Goal: Task Accomplishment & Management: Manage account settings

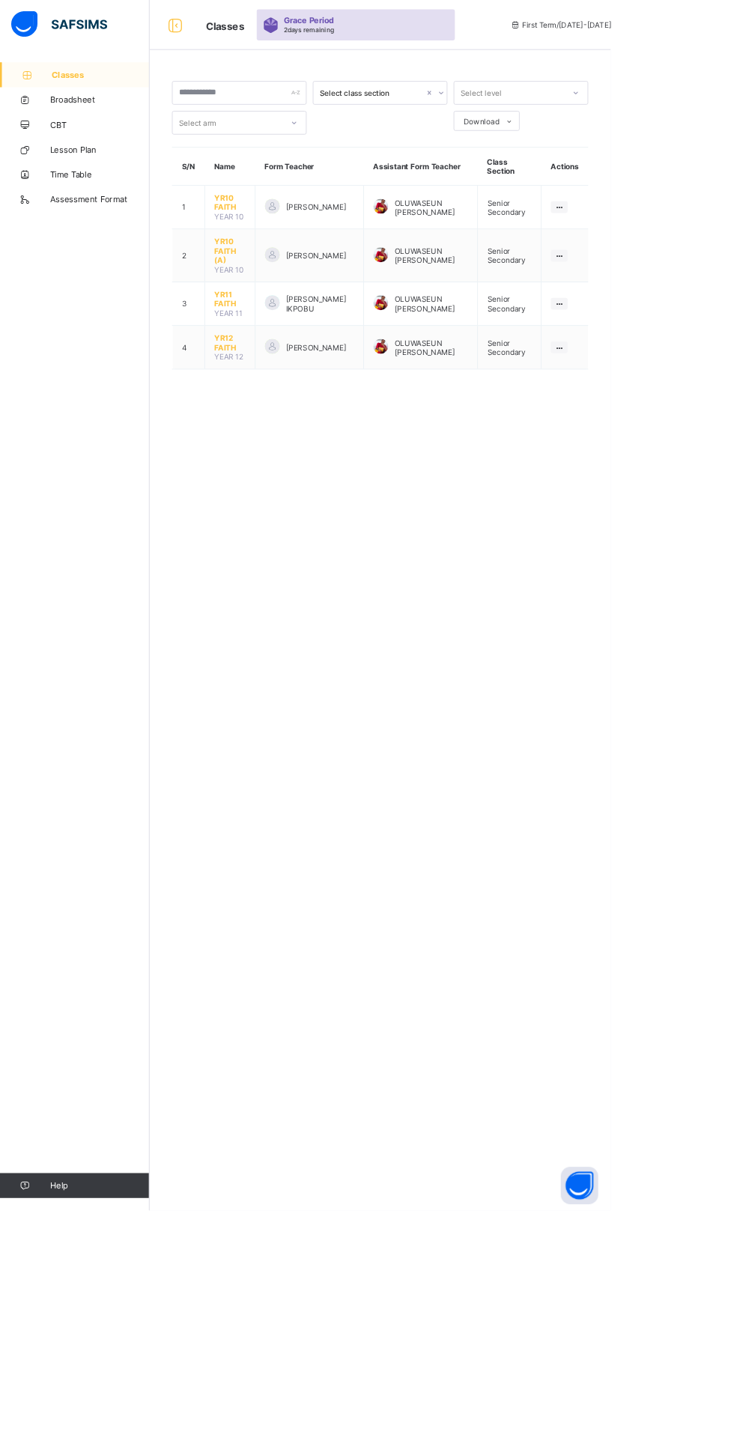
click at [285, 401] on span "YR12 FAITH" at bounding box center [276, 412] width 37 height 22
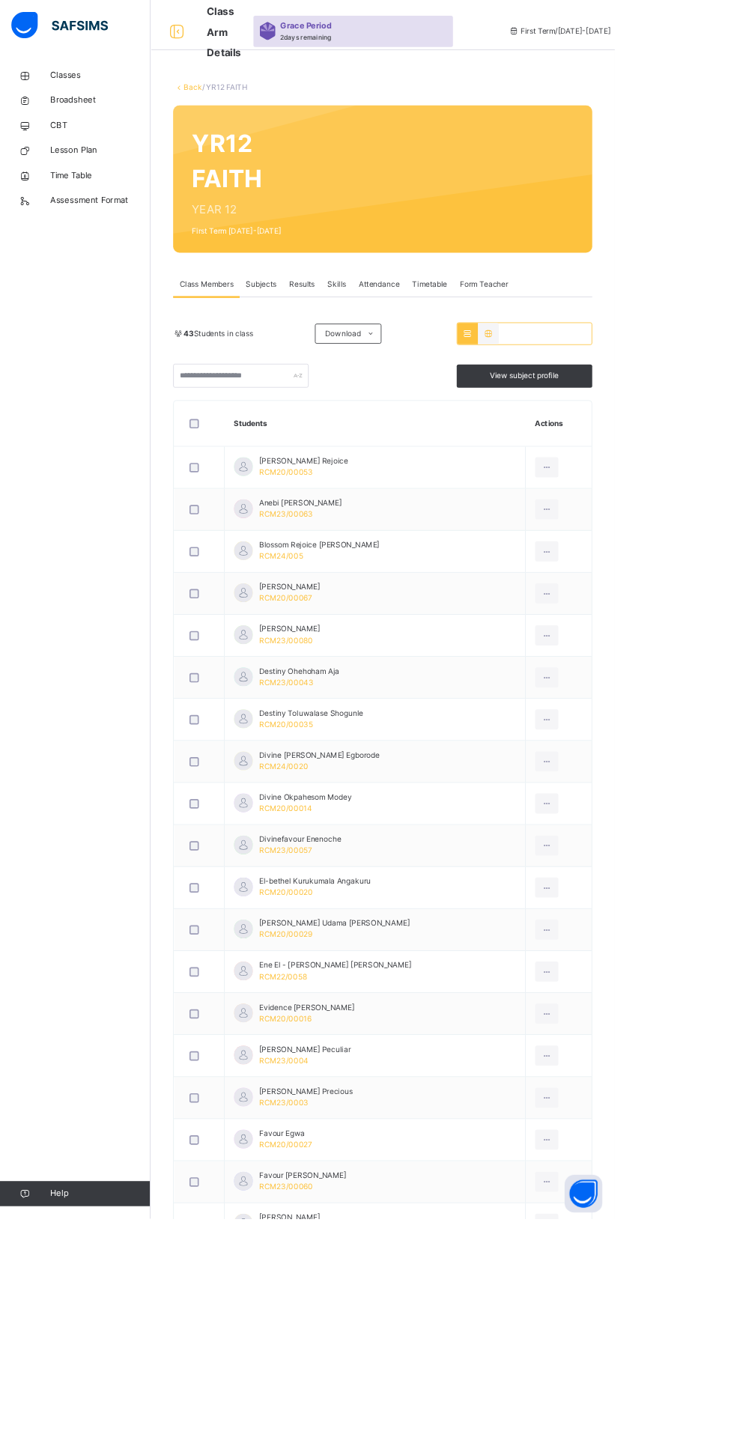
click at [455, 335] on span "Attendance" at bounding box center [452, 339] width 49 height 13
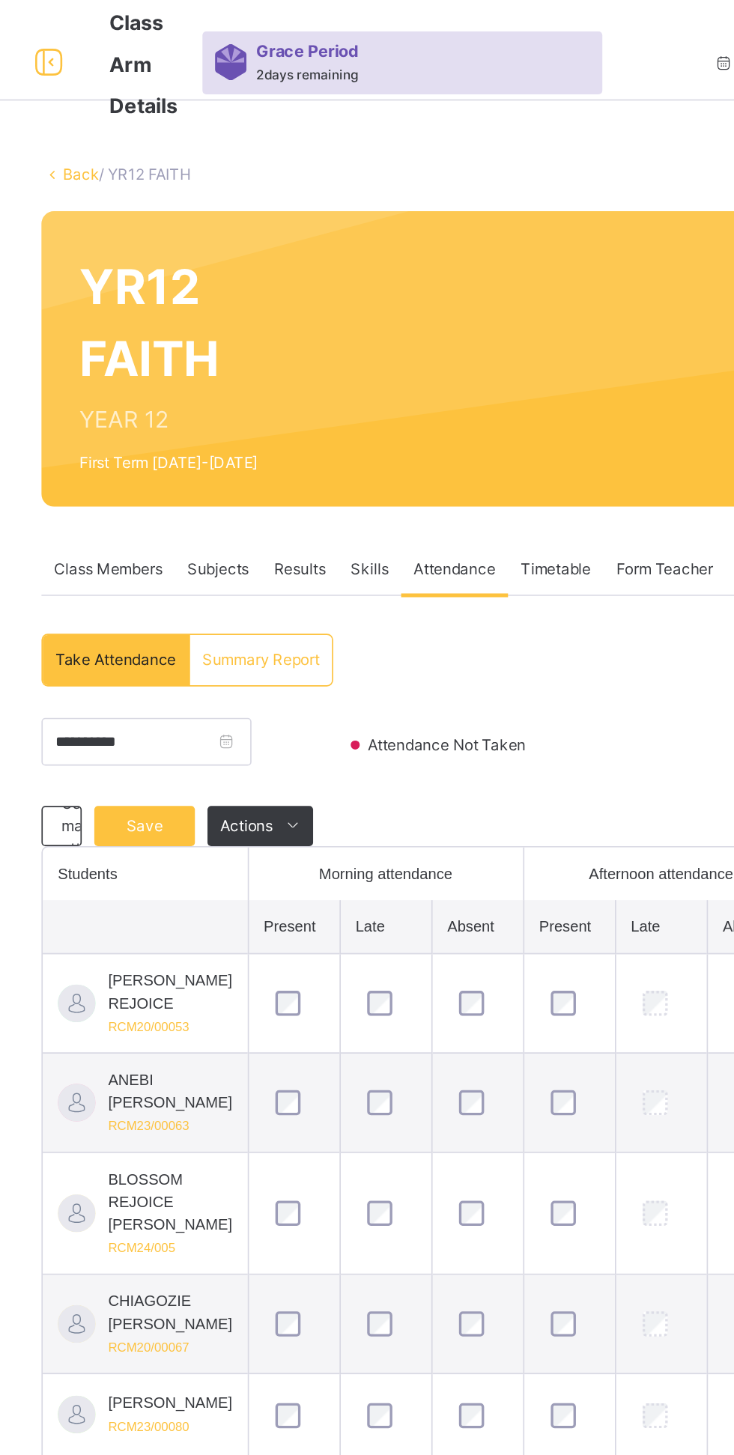
click at [265, 490] on span "Save" at bounding box center [267, 491] width 37 height 13
click at [272, 489] on span "Save" at bounding box center [267, 491] width 37 height 13
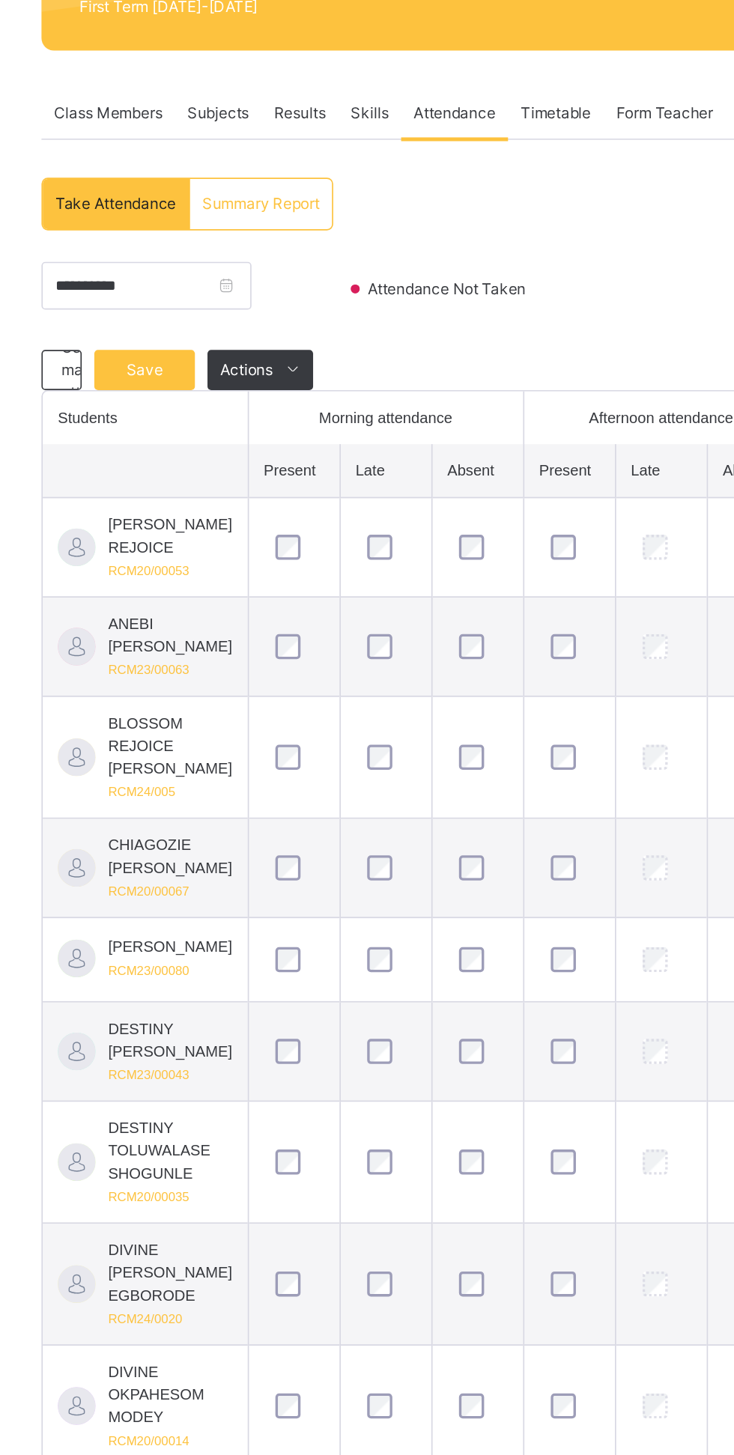
click at [278, 491] on div "Save" at bounding box center [268, 492] width 60 height 24
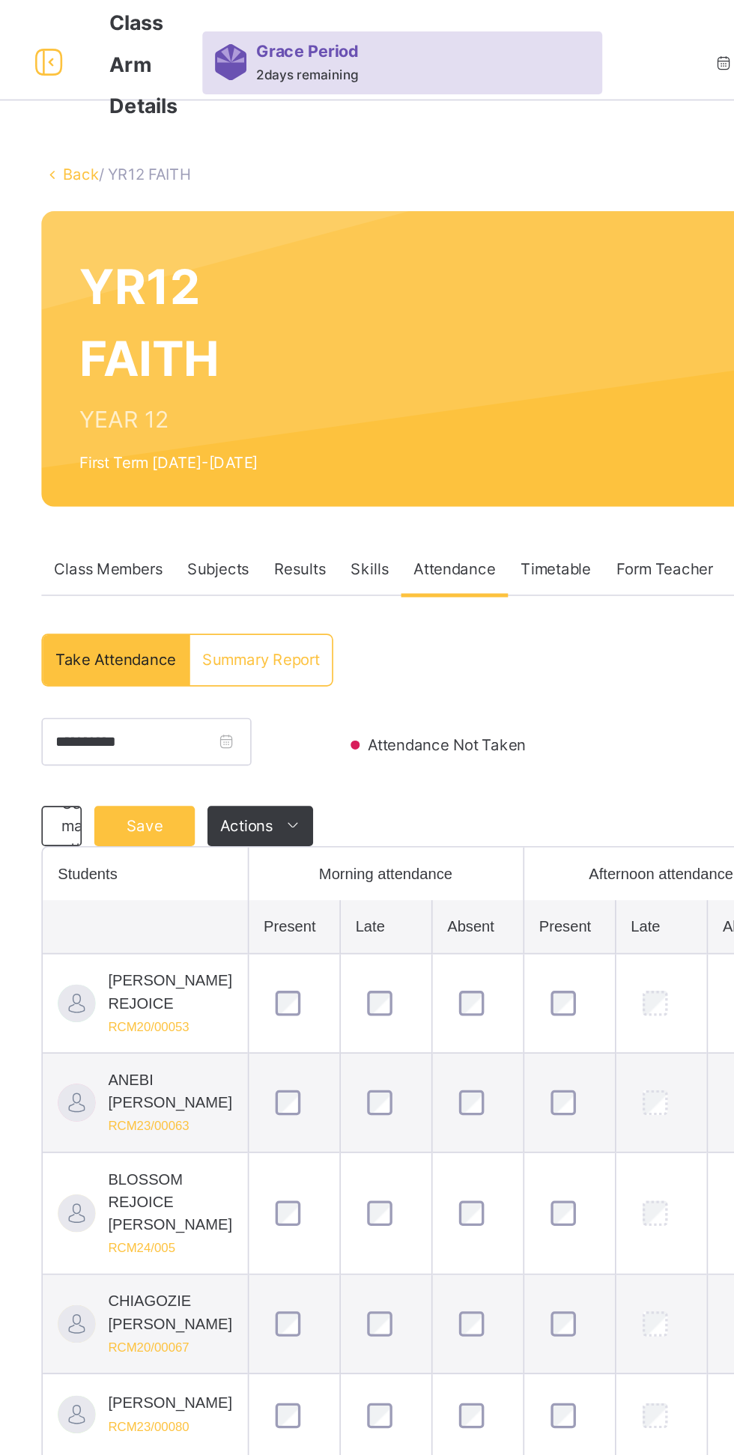
click at [276, 486] on span "Save" at bounding box center [267, 491] width 37 height 13
click at [269, 497] on span "Save" at bounding box center [267, 491] width 37 height 13
click at [268, 491] on span "Save" at bounding box center [267, 491] width 37 height 13
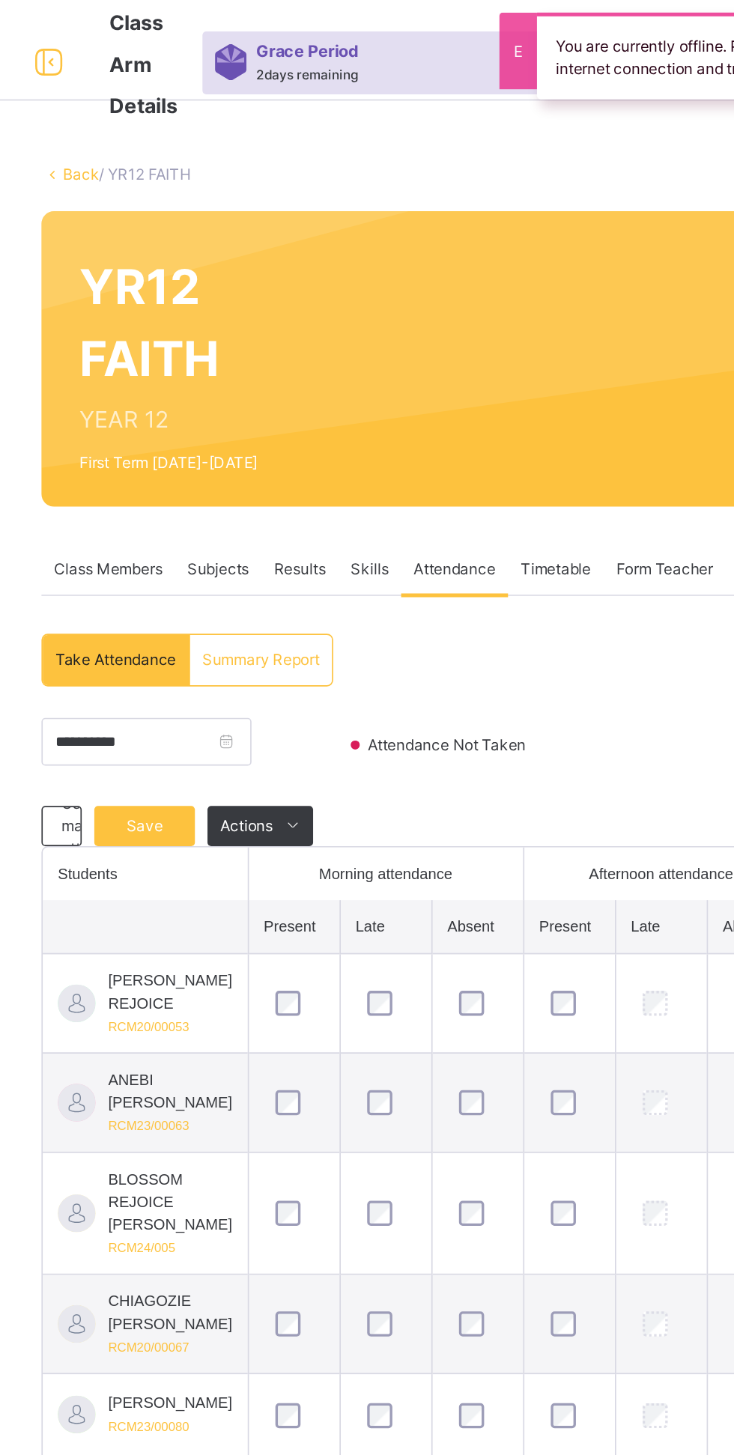
click at [268, 491] on span "Save" at bounding box center [267, 491] width 37 height 13
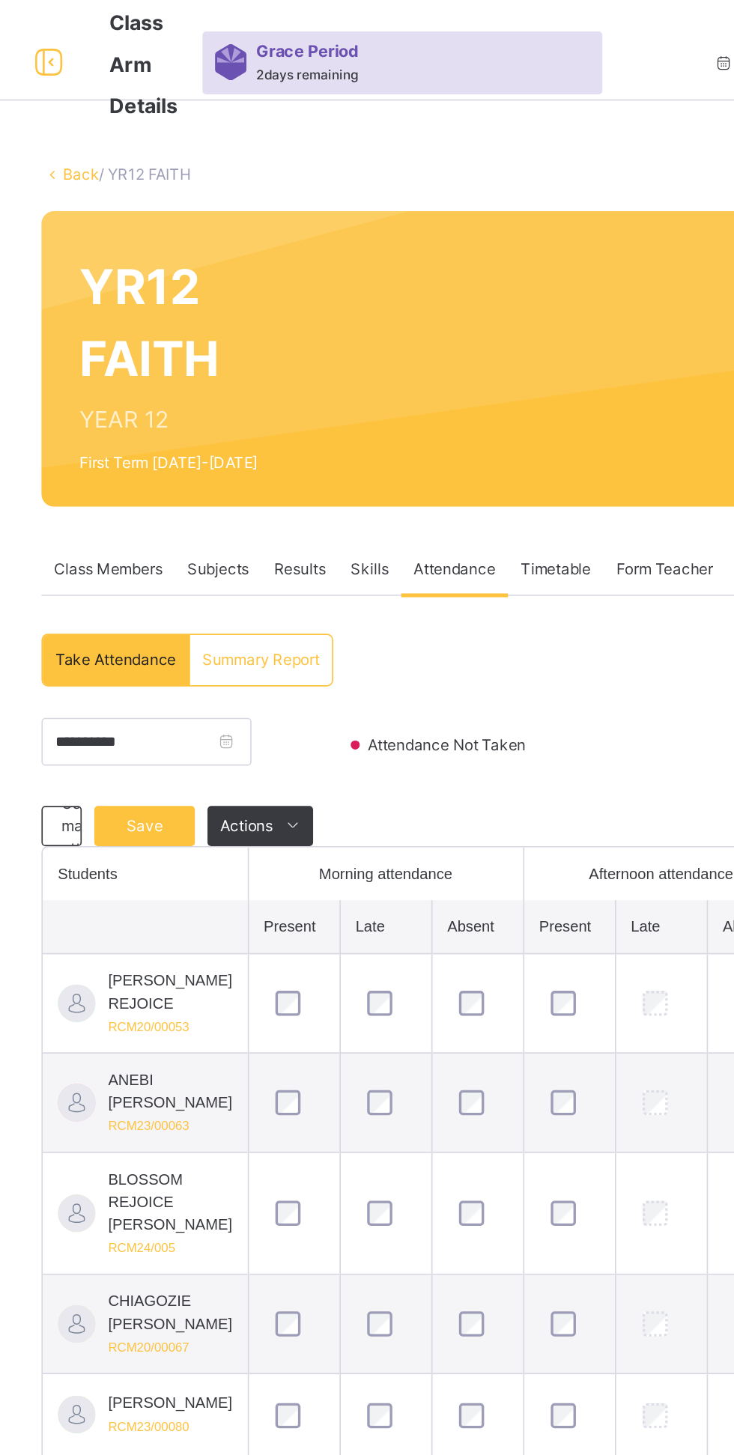
click at [268, 491] on span "Save" at bounding box center [267, 491] width 37 height 13
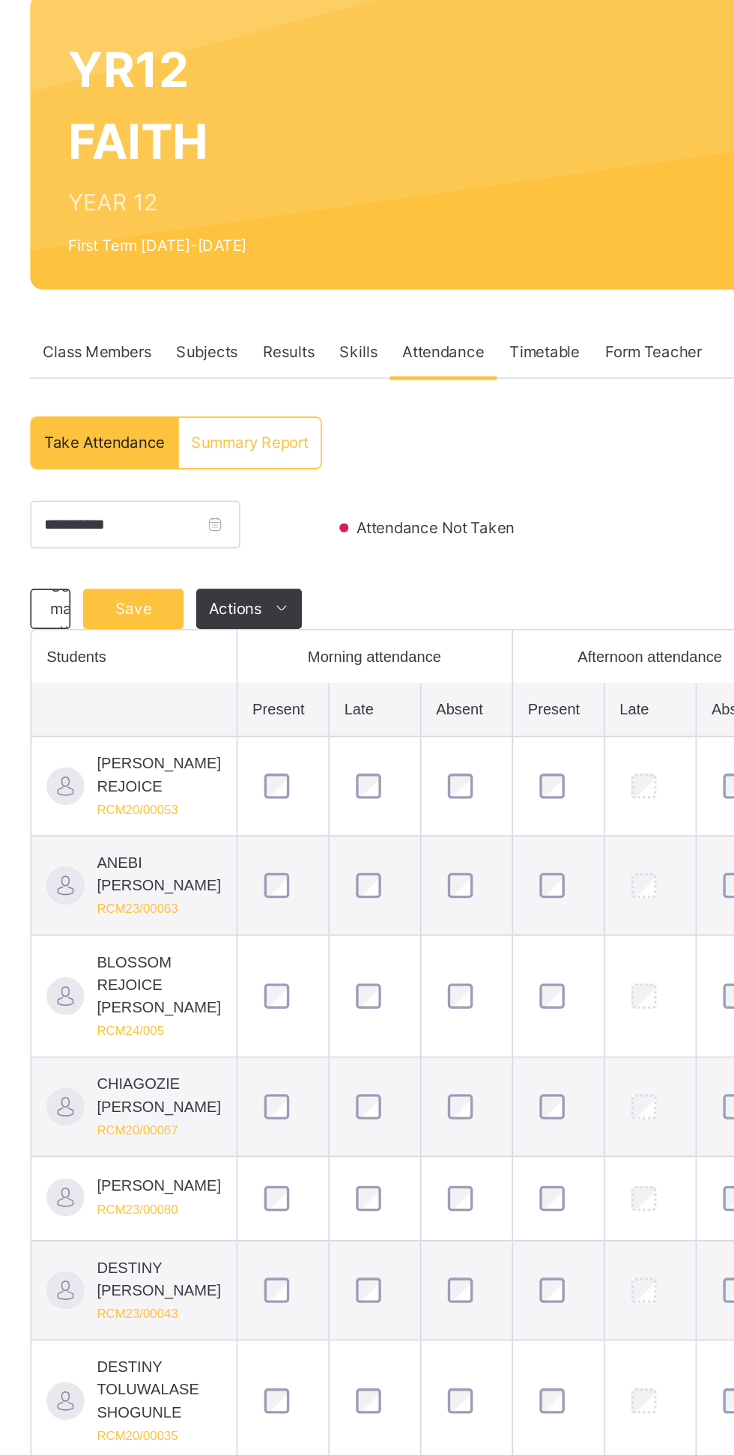
scroll to position [1369, 0]
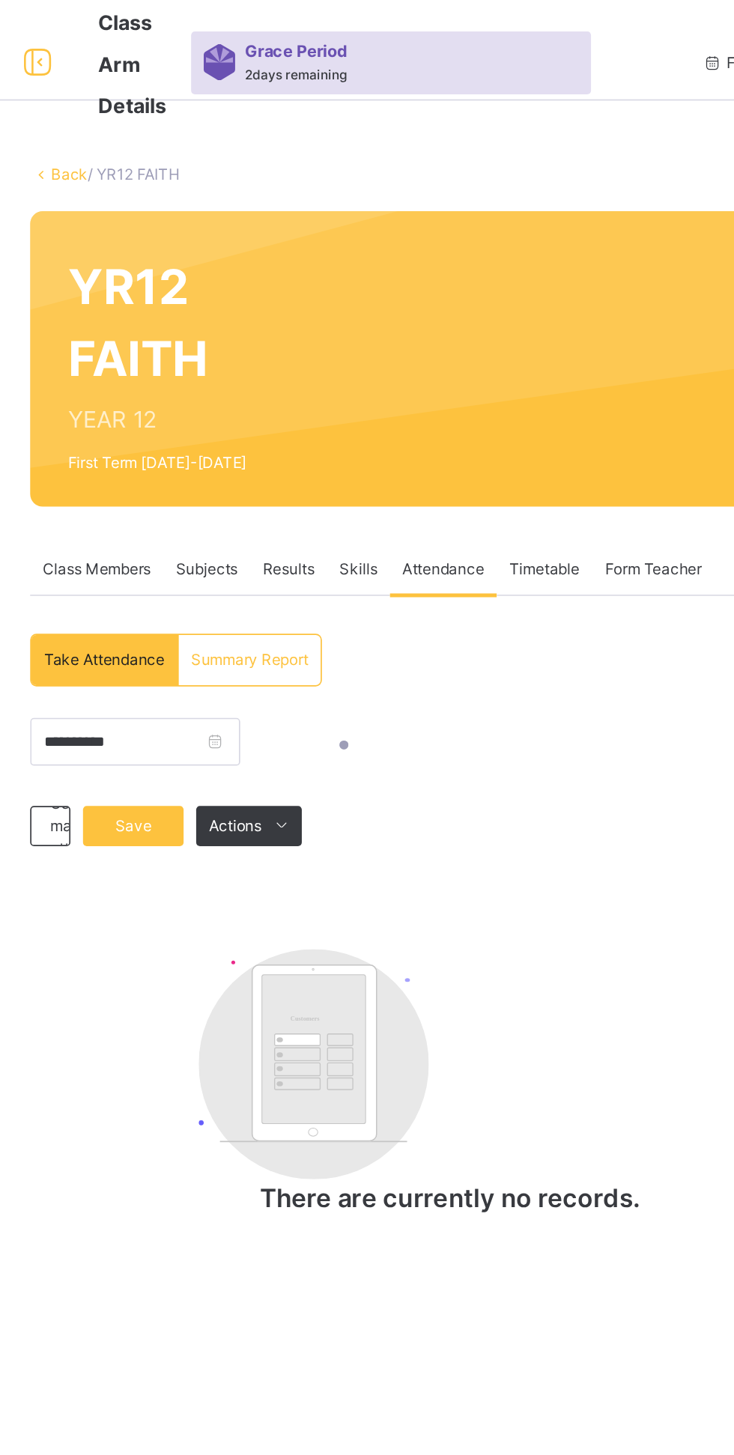
click at [255, 394] on span "Take Attendance" at bounding box center [251, 392] width 72 height 13
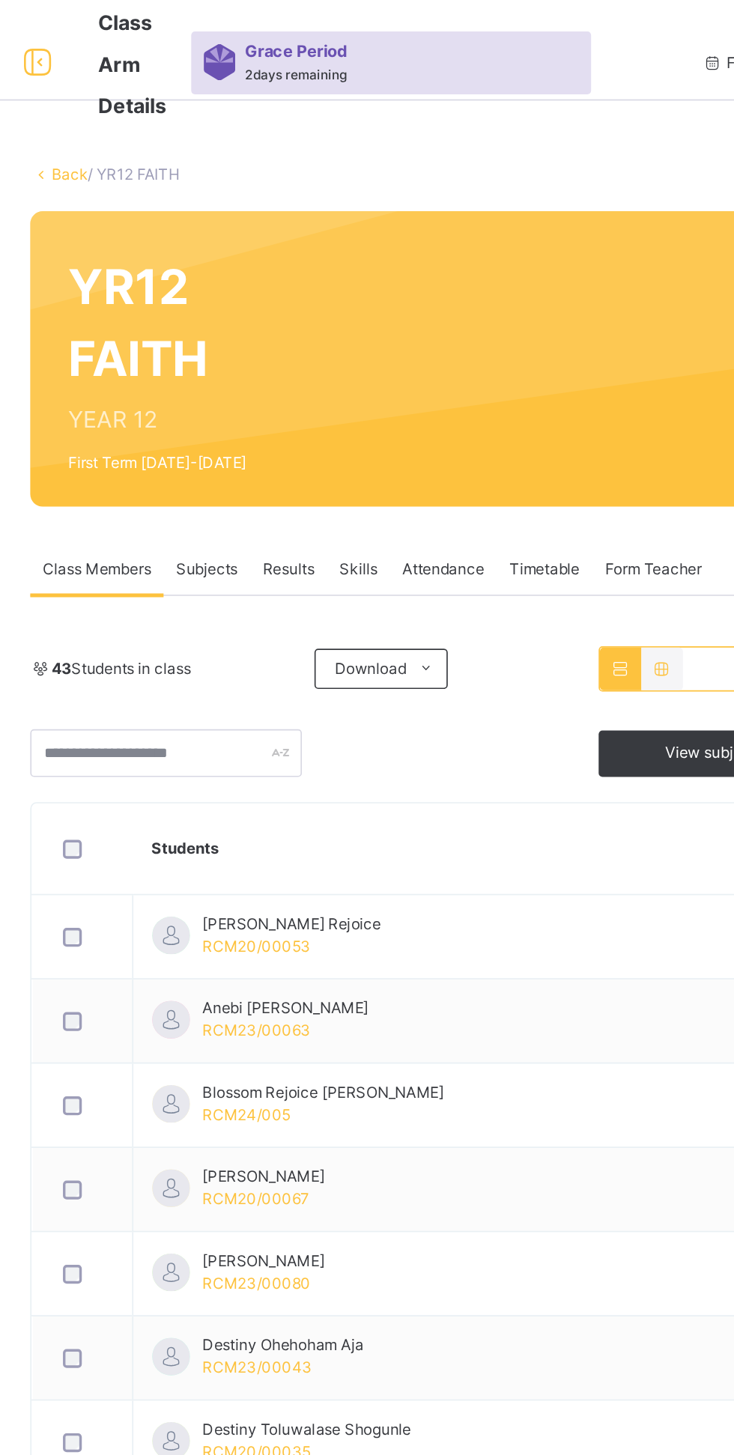
click at [439, 325] on div "Attendance" at bounding box center [453, 339] width 64 height 30
